Goal: Complete application form: Complete application form

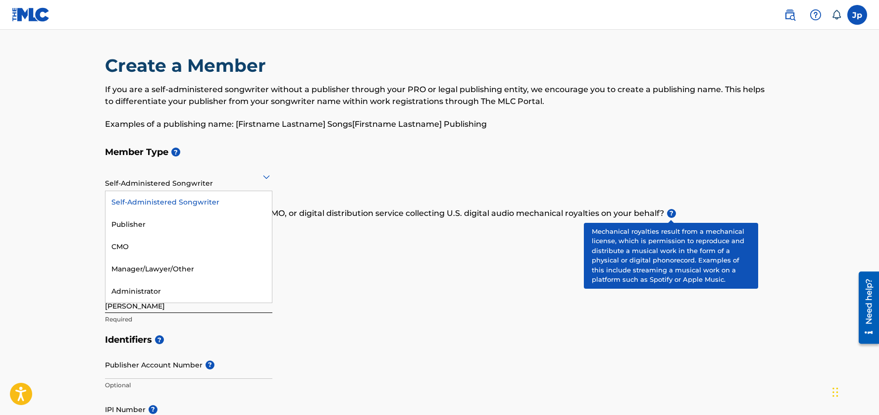
click at [268, 176] on icon at bounding box center [266, 177] width 7 height 4
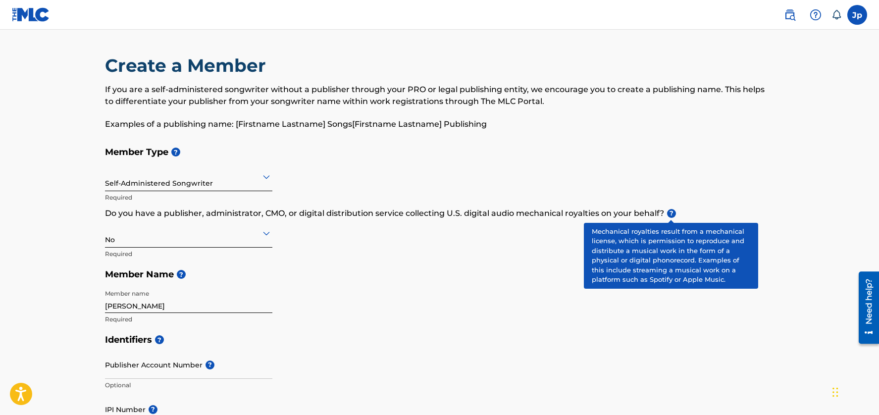
click at [306, 161] on h5 "Member Type ?" at bounding box center [440, 152] width 670 height 21
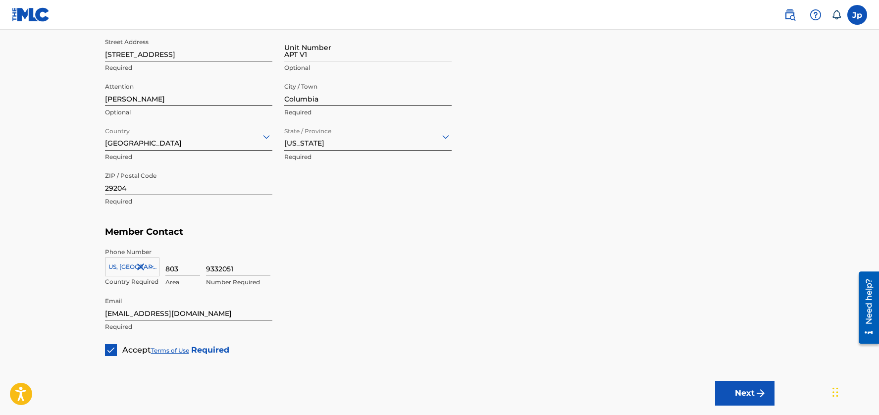
scroll to position [495, 0]
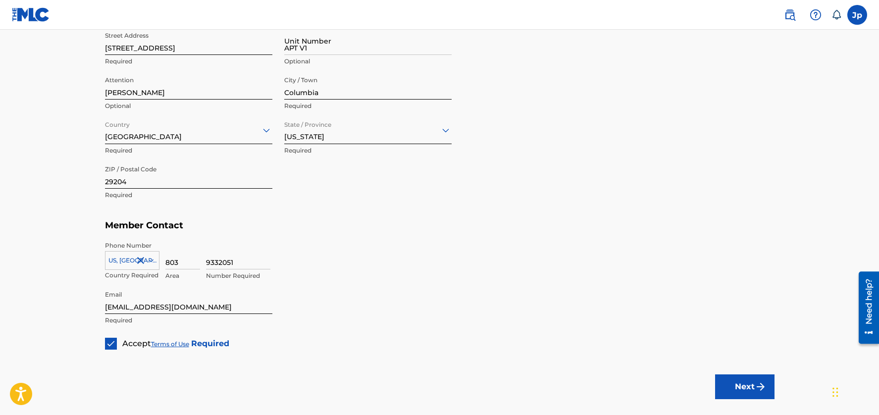
click at [248, 260] on input "9332051" at bounding box center [238, 255] width 64 height 28
type input "2240943"
click at [185, 263] on input "803" at bounding box center [182, 255] width 35 height 28
type input "839"
click at [334, 263] on div "2240943 Number Required" at bounding box center [490, 263] width 569 height 45
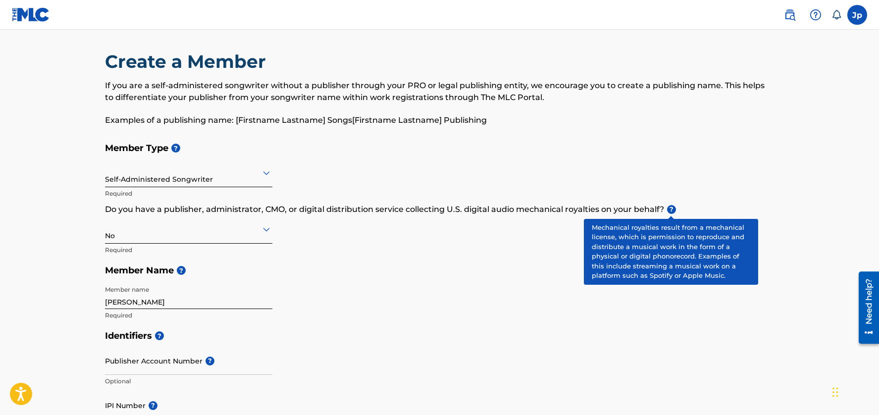
scroll to position [0, 0]
